Goal: Information Seeking & Learning: Learn about a topic

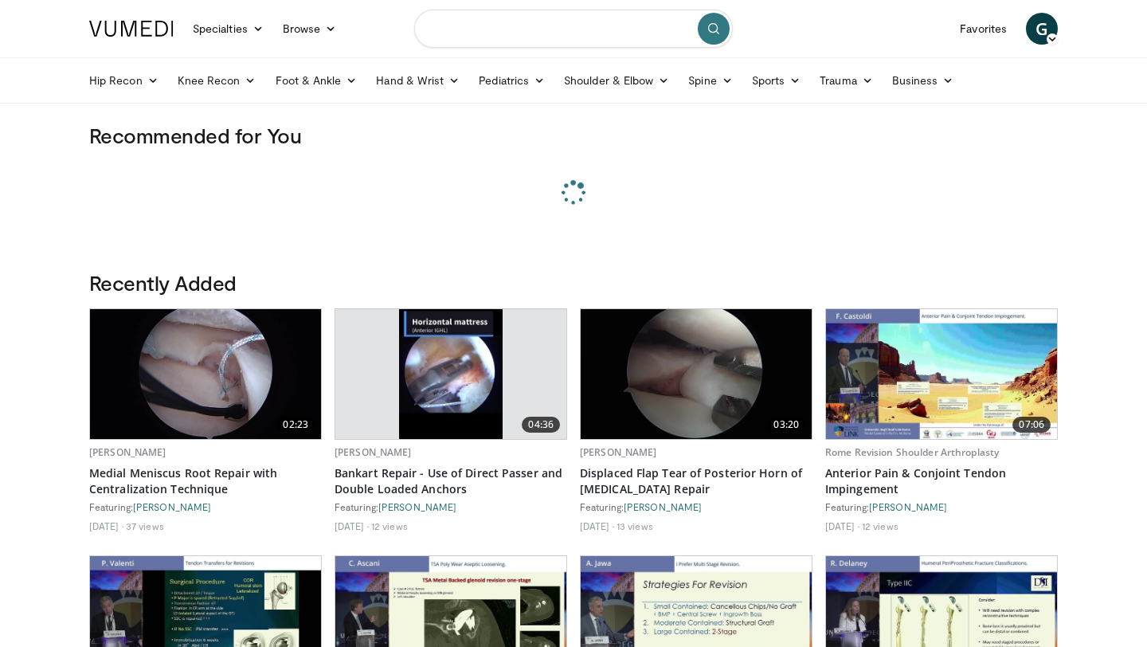
click at [446, 35] on input "Search topics, interventions" at bounding box center [573, 29] width 319 height 38
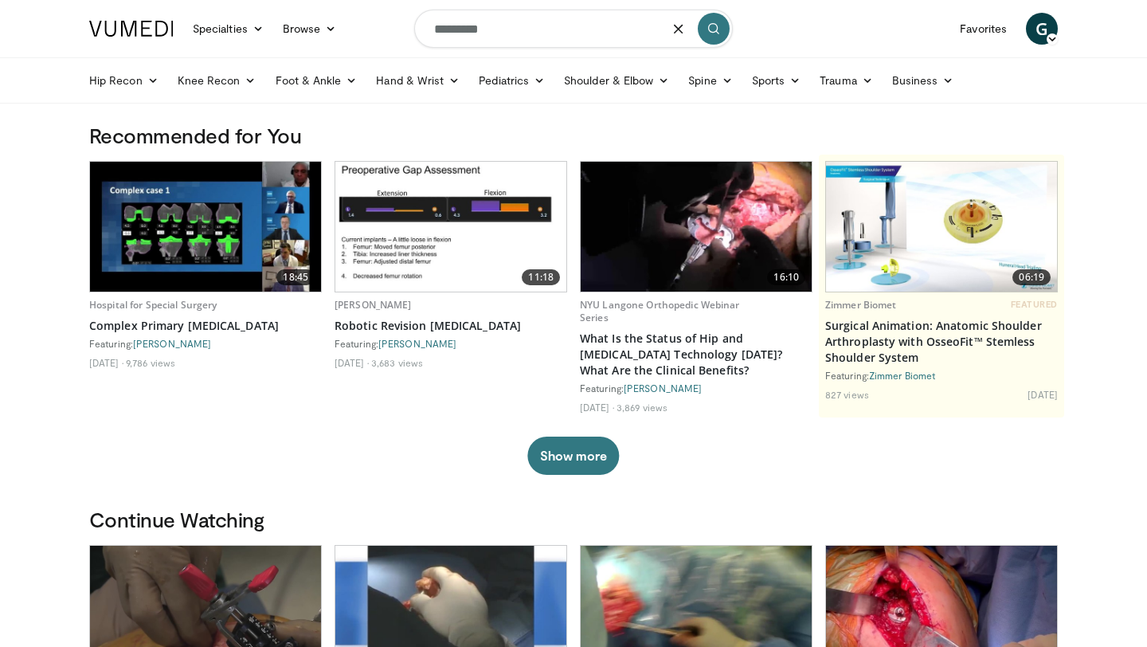
type input "*********"
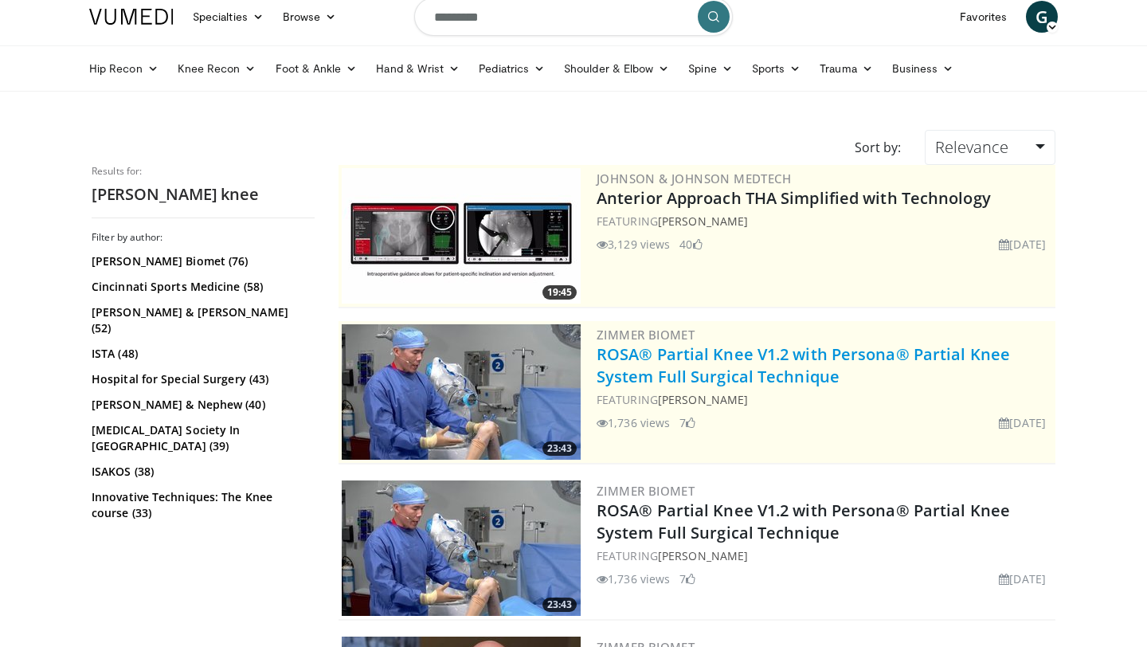
scroll to position [1, 0]
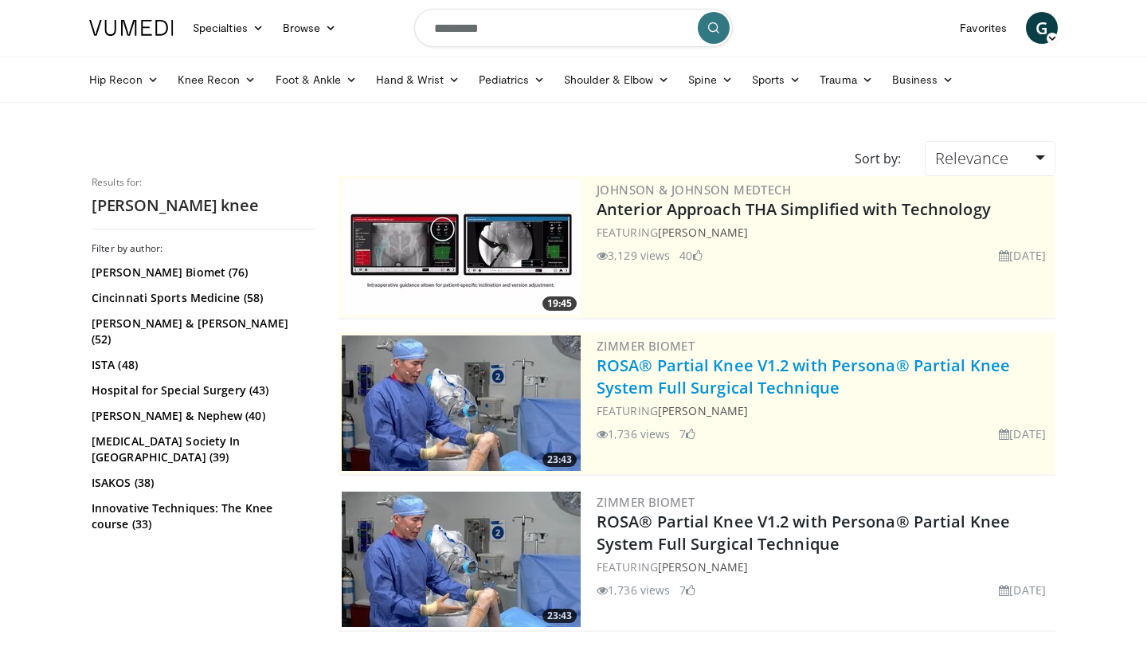
click at [786, 371] on link "ROSA® Partial Knee V1.2 with Persona® Partial Knee System Full Surgical Techniq…" at bounding box center [803, 377] width 413 height 44
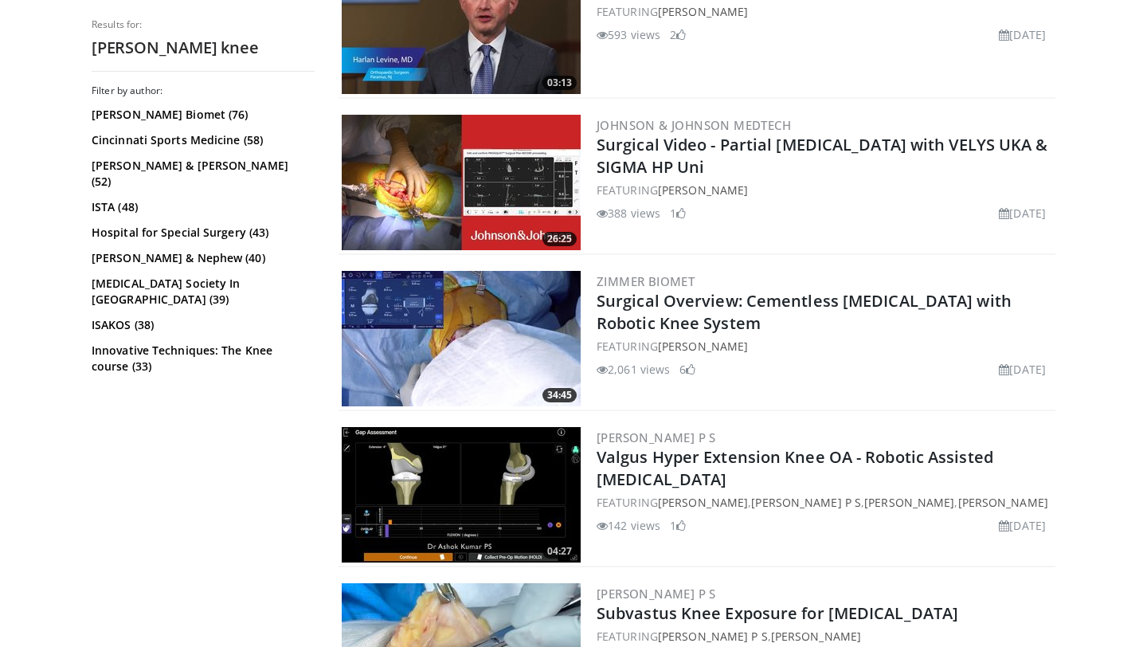
scroll to position [705, 0]
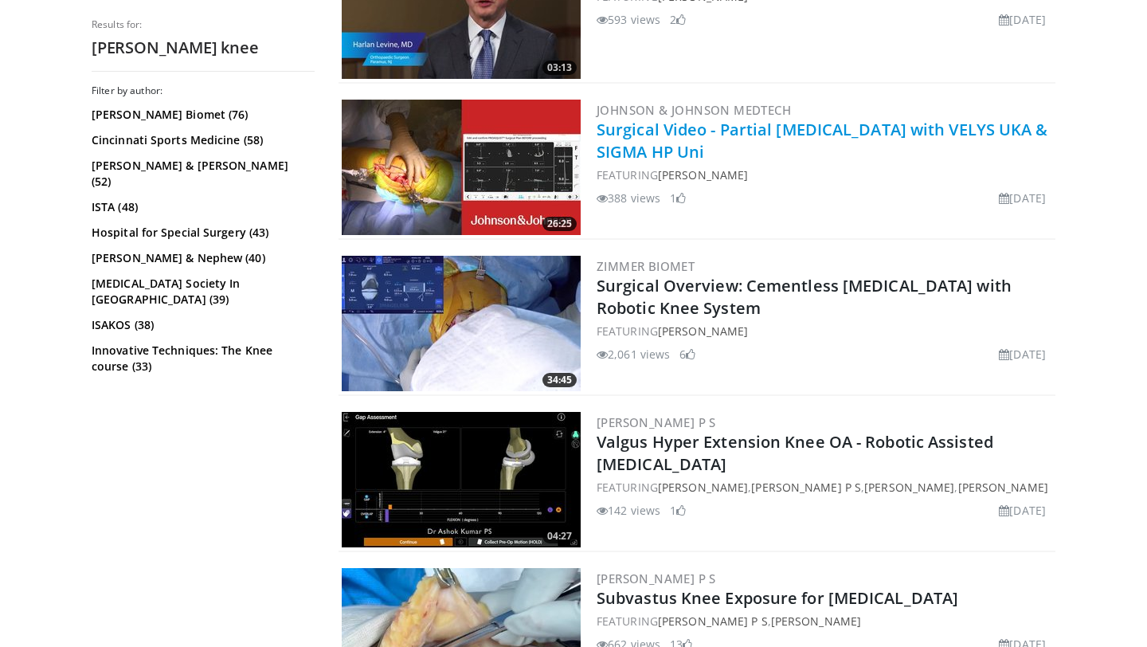
click at [707, 141] on link "Surgical Video - Partial Knee Arthroplasty with VELYS UKA & SIGMA HP Uni" at bounding box center [823, 141] width 452 height 44
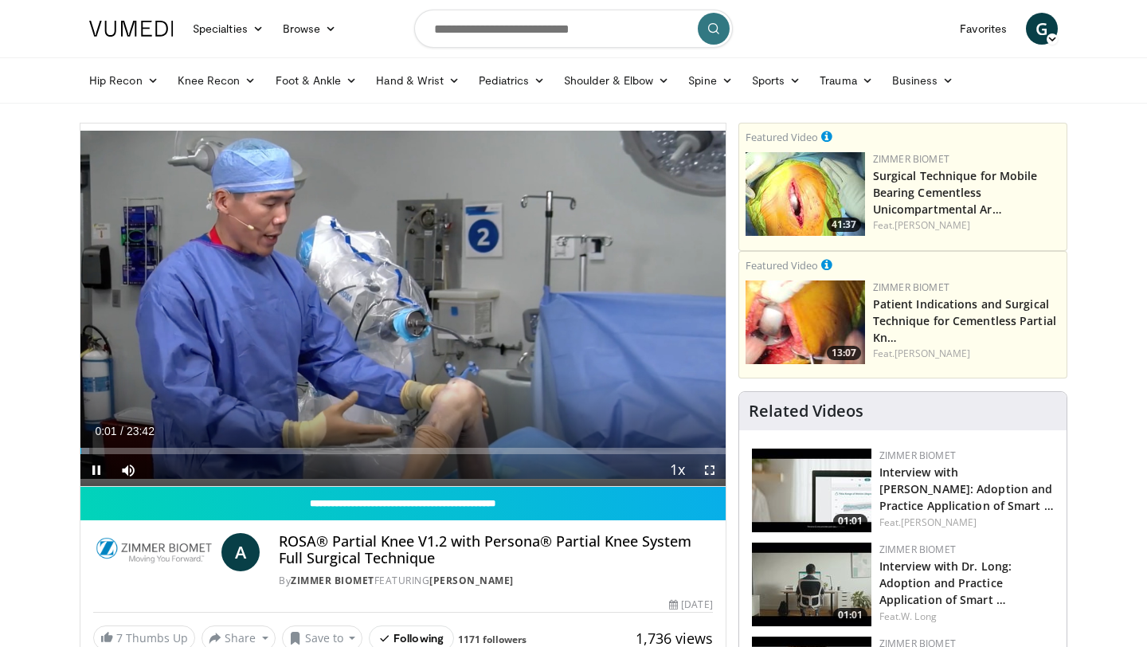
click at [715, 468] on span "Video Player" at bounding box center [710, 470] width 32 height 32
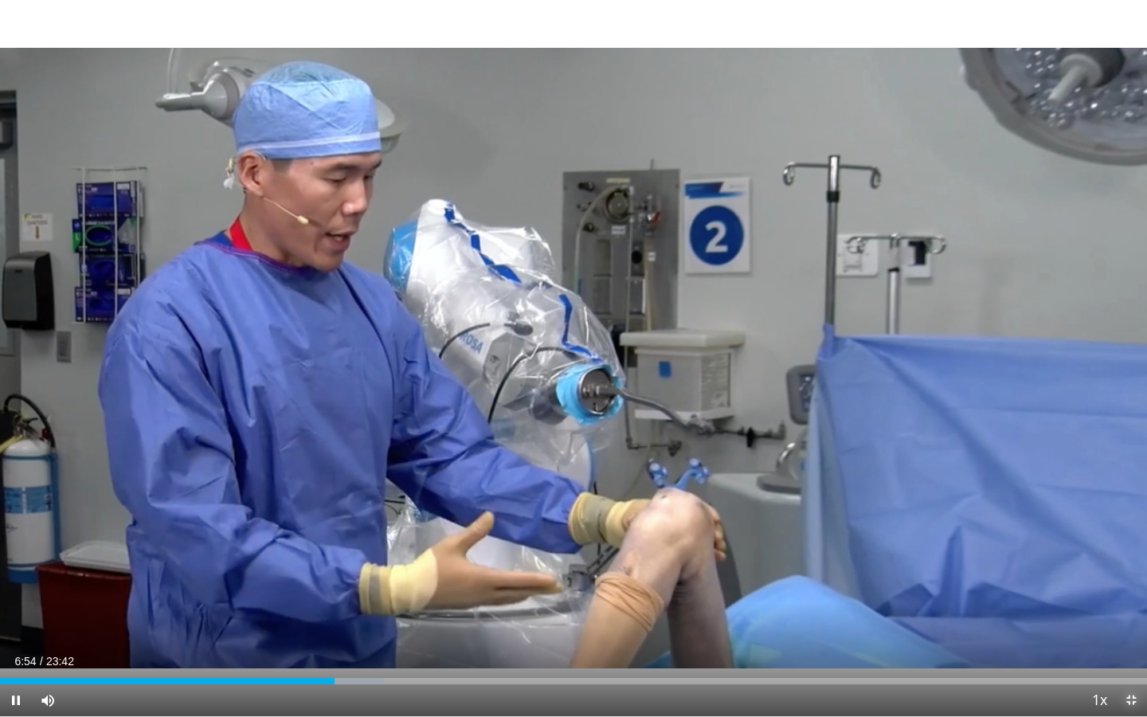
click at [1125, 646] on span "Video Player" at bounding box center [1131, 700] width 32 height 32
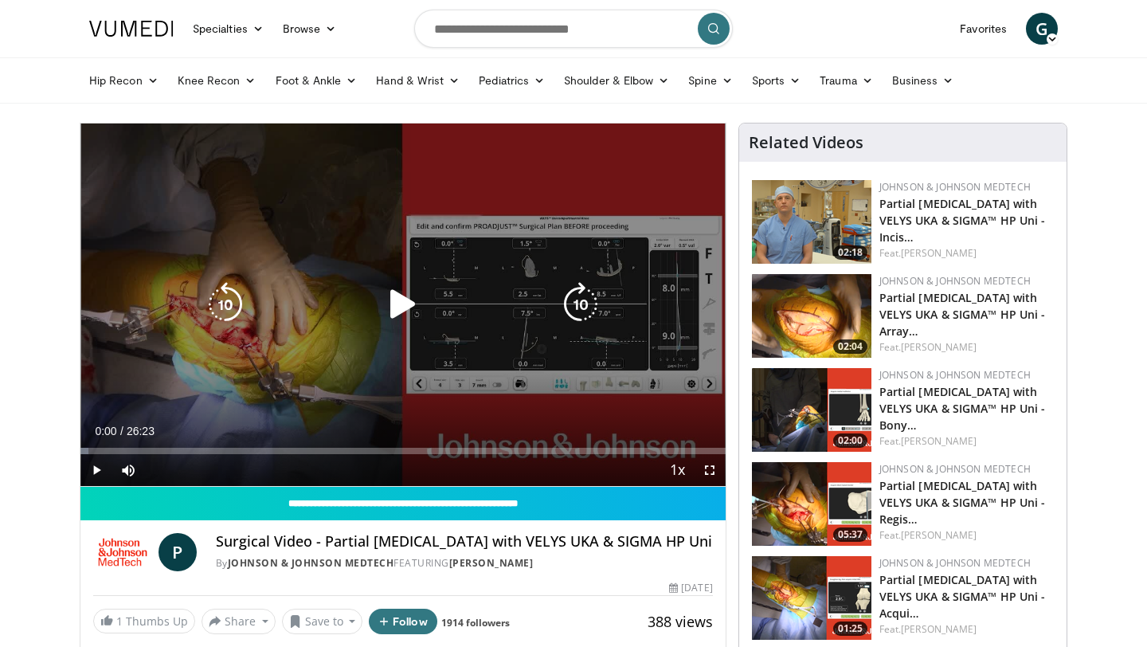
click at [397, 297] on icon "Video Player" at bounding box center [403, 304] width 45 height 45
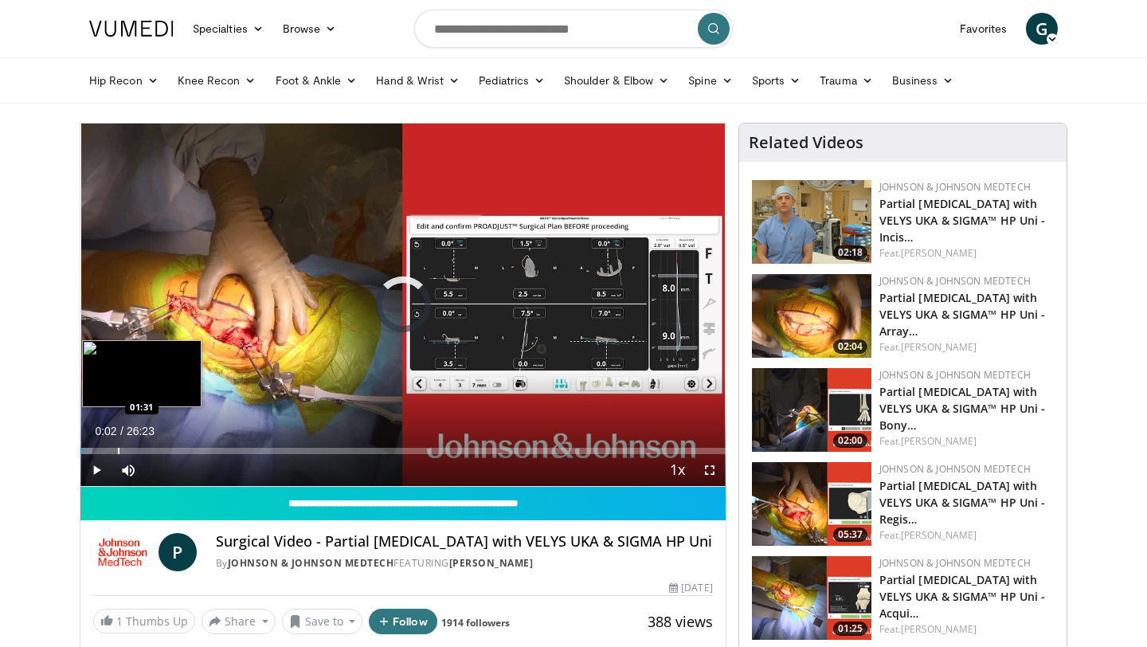
click at [118, 447] on div "Loaded : 1.90% 00:03 01:31" at bounding box center [402, 446] width 645 height 15
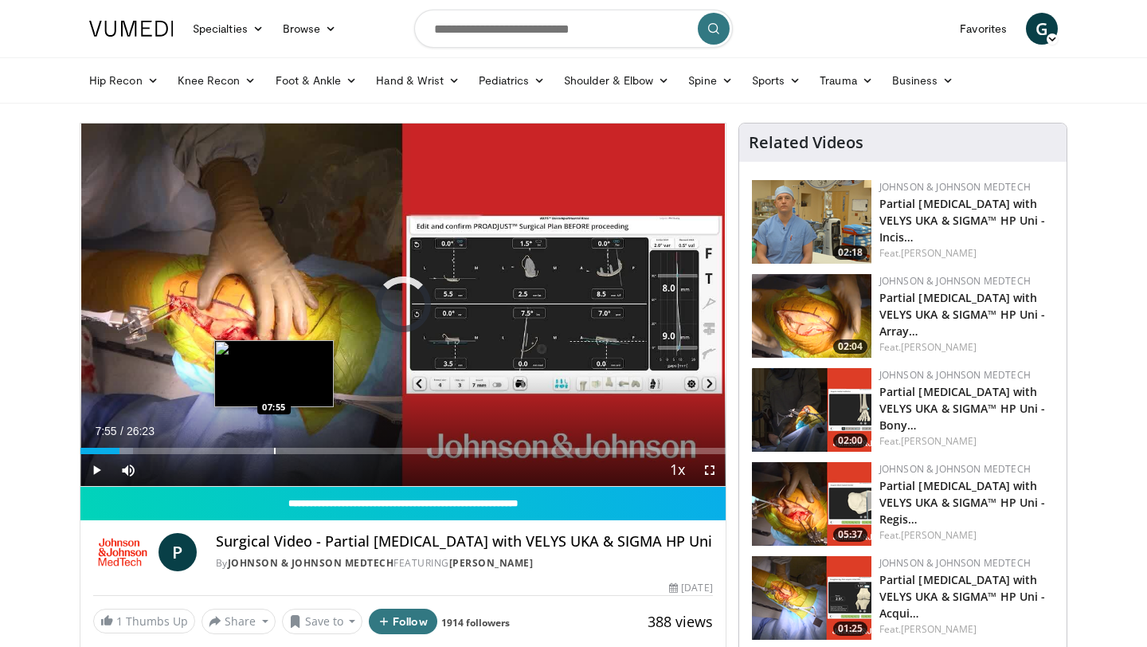
click at [274, 449] on div "Progress Bar" at bounding box center [275, 451] width 2 height 6
